Goal: Task Accomplishment & Management: Manage account settings

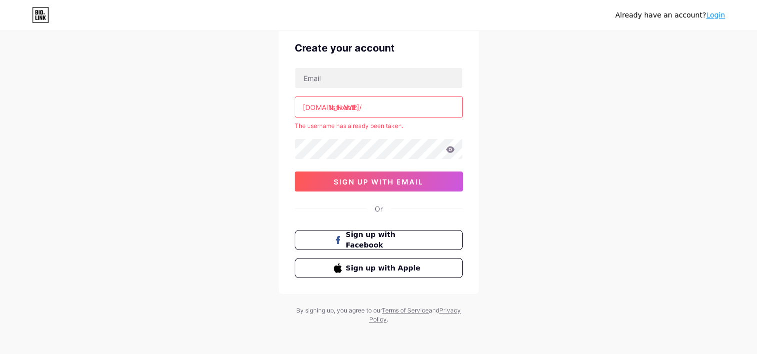
scroll to position [41, 0]
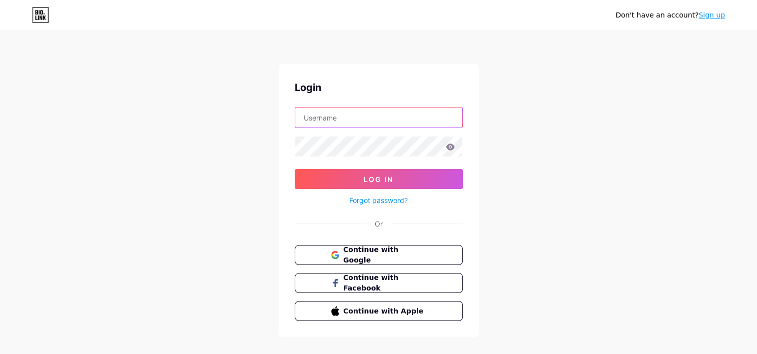
click at [329, 123] on input "text" at bounding box center [378, 118] width 167 height 20
click at [332, 112] on input "text" at bounding box center [378, 118] width 167 height 20
paste input "tsrikanth"
drag, startPoint x: 340, startPoint y: 114, endPoint x: 281, endPoint y: 114, distance: 59.5
click at [281, 114] on div "Login tsrikanth Log In Forgot password? Or Continue with Google Continue with F…" at bounding box center [379, 200] width 200 height 273
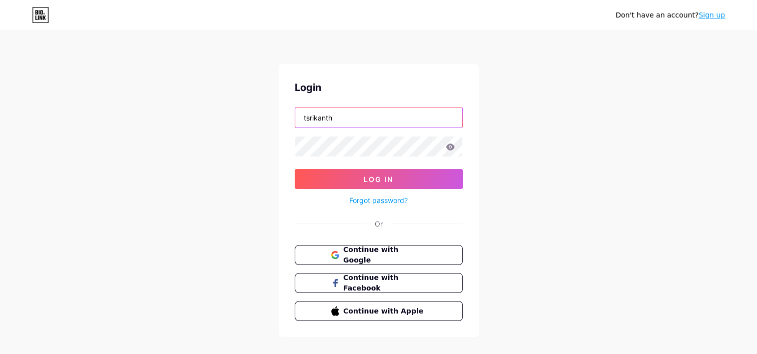
click at [348, 113] on input "tsrikanth" at bounding box center [378, 118] width 167 height 20
type input "[EMAIL_ADDRESS][DOMAIN_NAME]"
click at [295, 169] on button "Log In" at bounding box center [379, 179] width 168 height 20
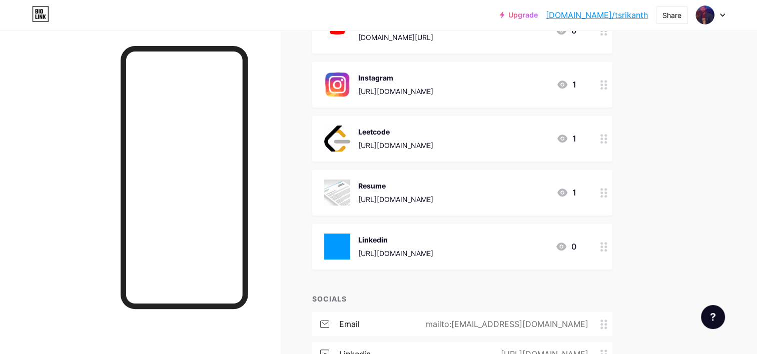
scroll to position [500, 0]
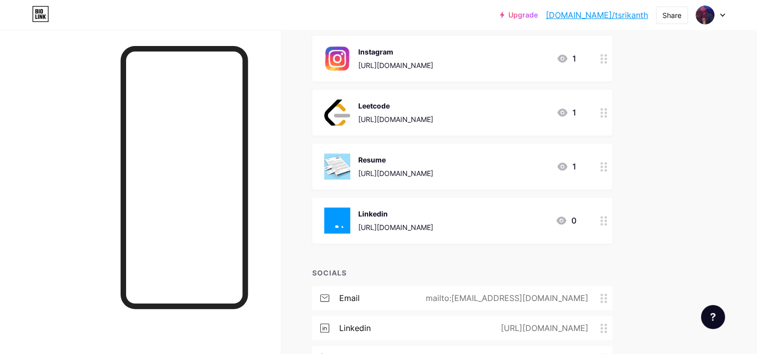
click at [574, 220] on div "0" at bounding box center [565, 221] width 21 height 12
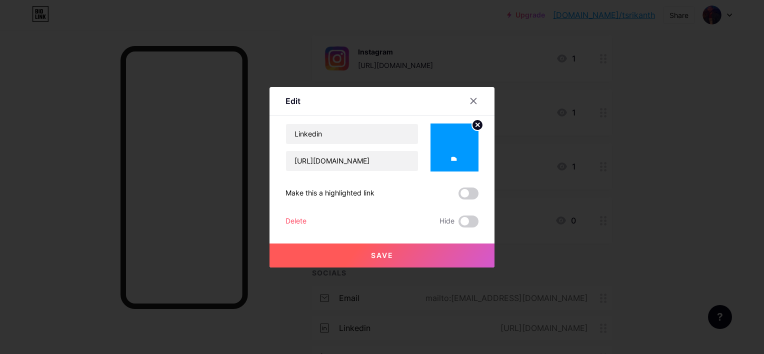
click at [297, 221] on div "Delete" at bounding box center [296, 222] width 21 height 12
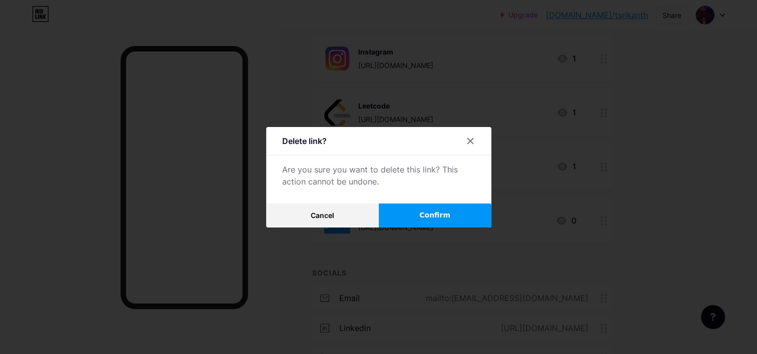
click at [434, 218] on span "Confirm" at bounding box center [434, 215] width 31 height 11
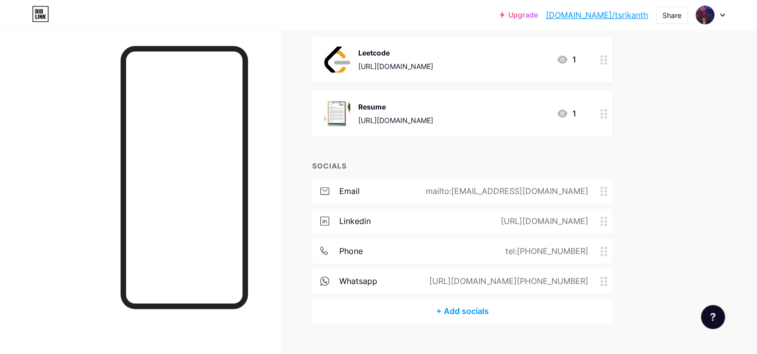
scroll to position [571, 0]
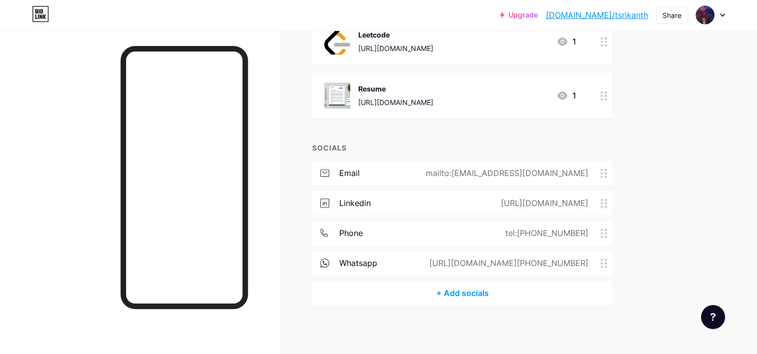
click at [606, 204] on icon at bounding box center [603, 204] width 7 height 10
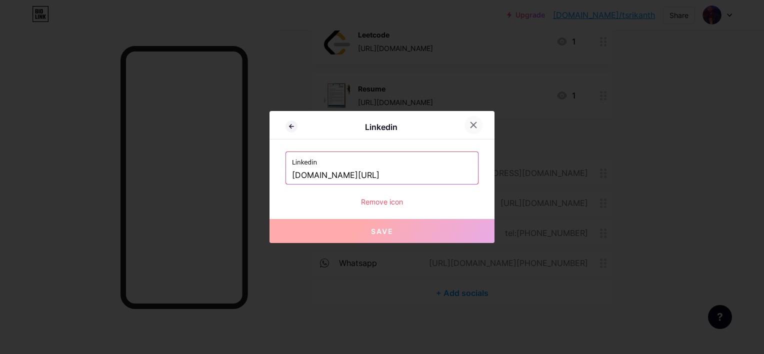
click at [470, 126] on icon at bounding box center [474, 125] width 8 height 8
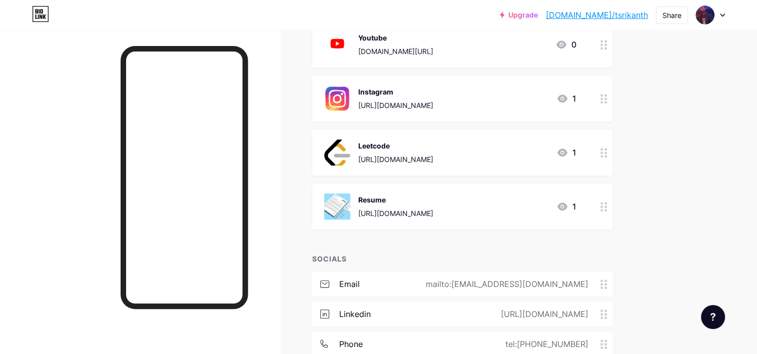
scroll to position [471, 0]
